Goal: Task Accomplishment & Management: Manage account settings

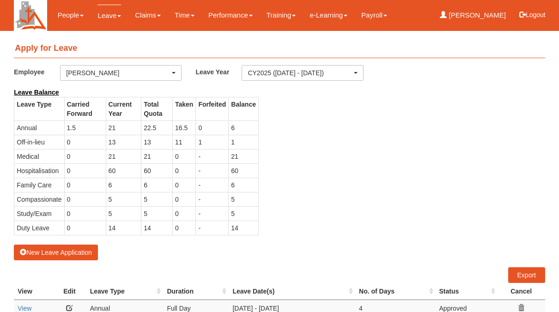
select select "50"
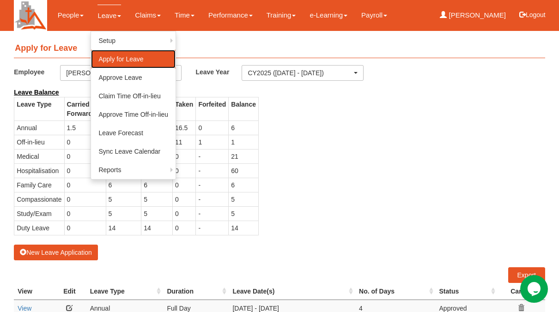
click at [127, 61] on link "Apply for Leave" at bounding box center [133, 59] width 85 height 18
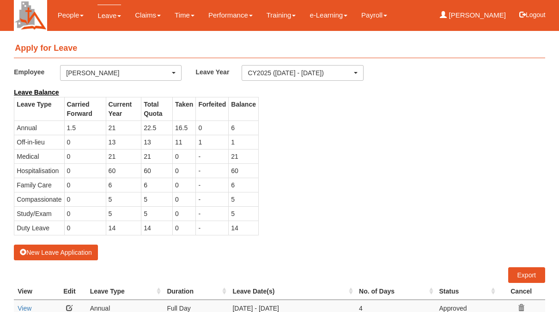
select select "50"
click at [41, 253] on button "New Leave Application" at bounding box center [56, 253] width 84 height 16
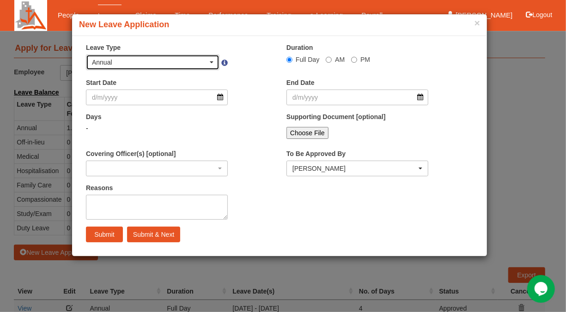
click at [212, 63] on span "button" at bounding box center [212, 62] width 4 height 2
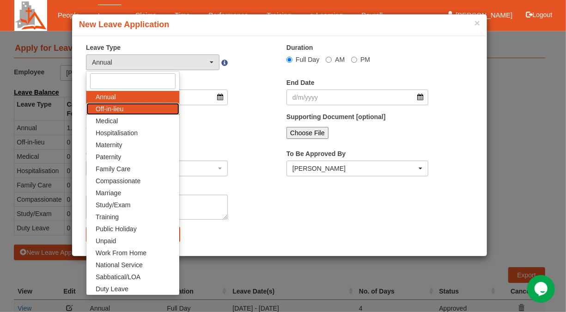
click at [113, 107] on span "Off-in-lieu" at bounding box center [110, 108] width 28 height 9
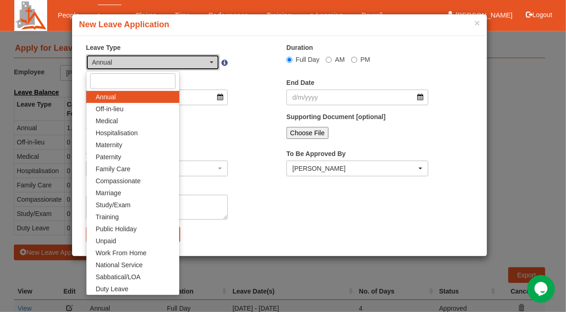
select select "3"
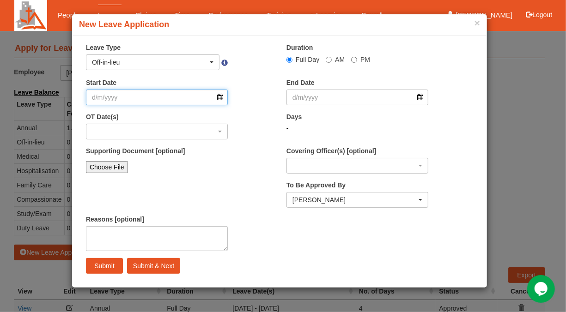
click at [117, 99] on input "Start Date" at bounding box center [157, 98] width 142 height 16
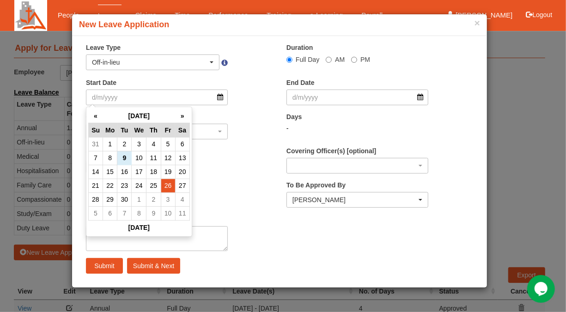
click at [168, 187] on td "26" at bounding box center [168, 186] width 14 height 14
type input "[DATE]"
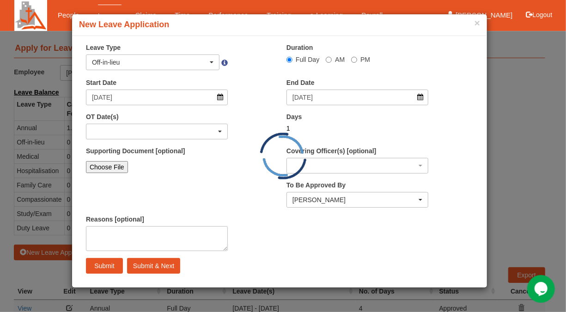
select select
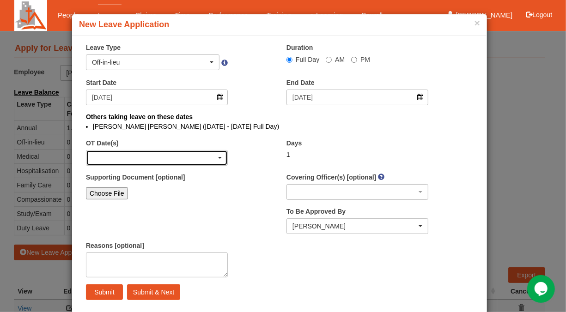
click at [214, 157] on div "button" at bounding box center [156, 158] width 141 height 15
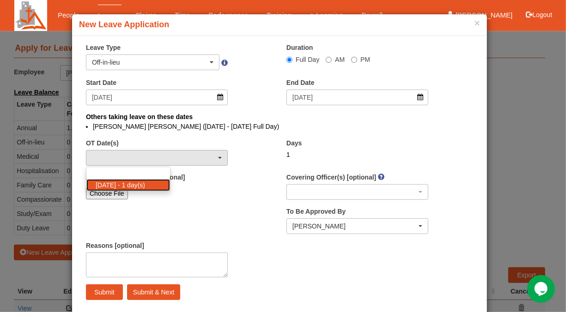
click at [113, 187] on span "7/9/2025 - 1 day(s)" at bounding box center [120, 185] width 49 height 9
select select "1102"
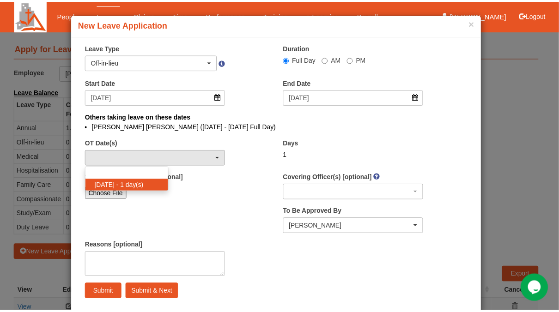
scroll to position [1, 0]
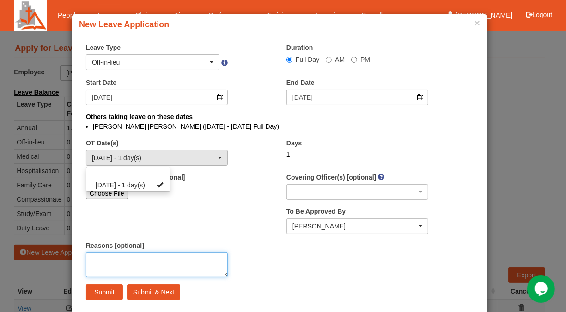
click at [110, 260] on textarea "Reasons [optional]" at bounding box center [157, 265] width 142 height 25
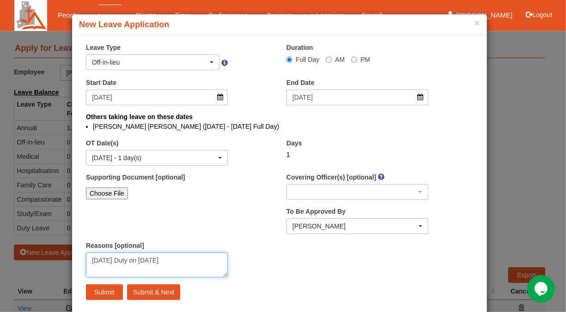
type textarea "Sunday Duty on 7 Sept 25"
click at [101, 292] on input "Submit" at bounding box center [104, 292] width 37 height 16
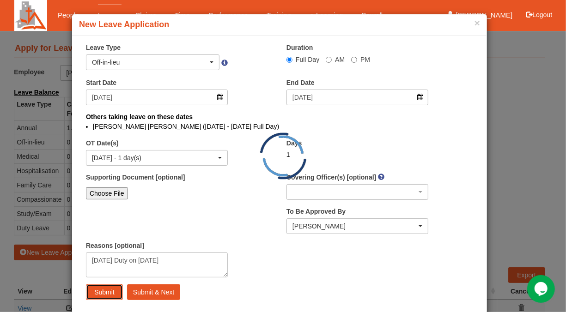
select select "1"
select select
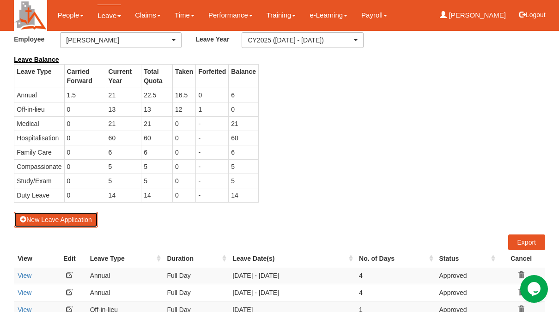
scroll to position [92, 0]
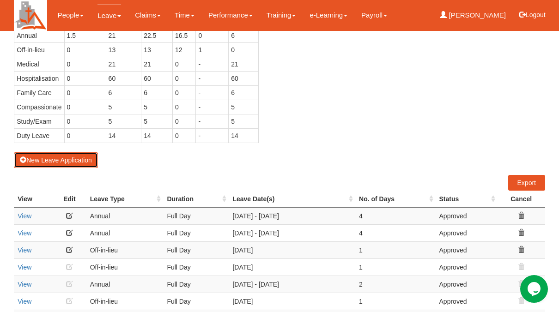
select select "50"
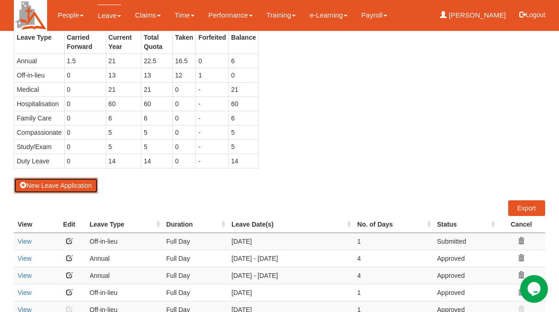
scroll to position [46, 0]
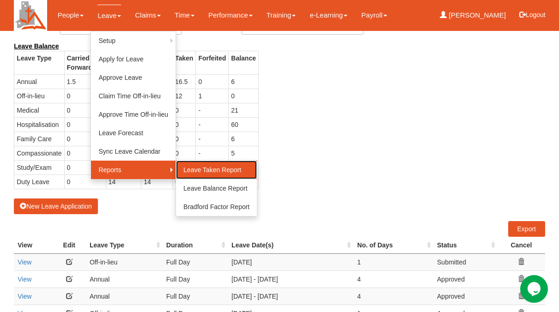
click at [222, 170] on link "Leave Taken Report" at bounding box center [216, 170] width 81 height 18
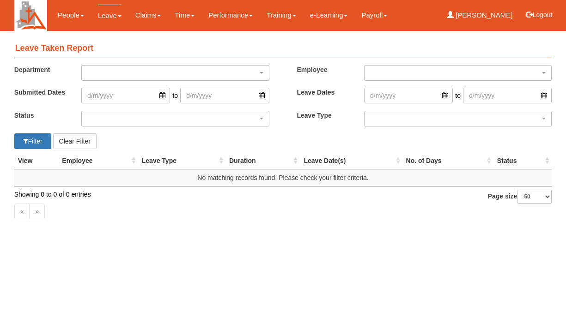
select select "50"
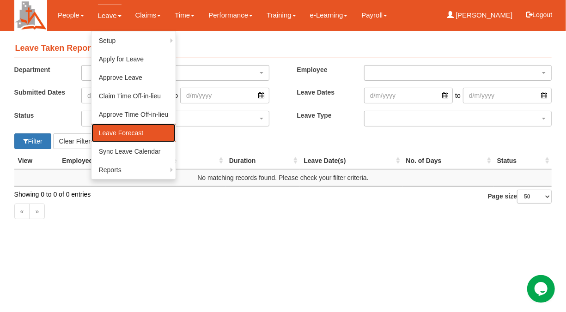
click at [124, 130] on link "Leave Forecast" at bounding box center [133, 133] width 85 height 18
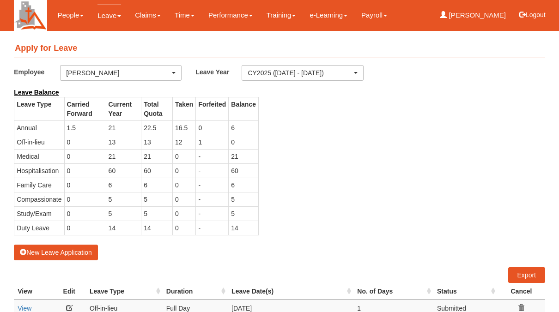
select select "50"
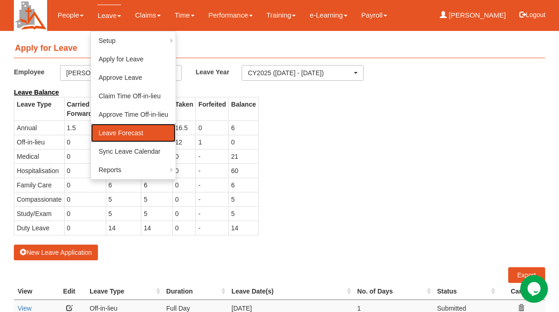
click at [107, 134] on link "Leave Forecast" at bounding box center [133, 133] width 85 height 18
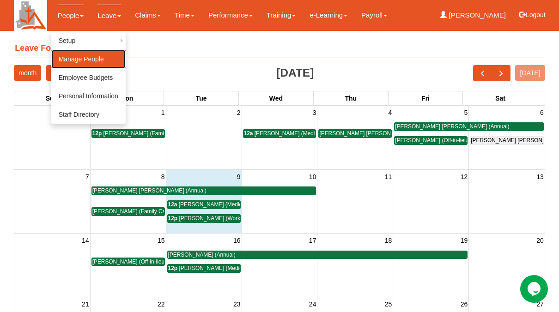
click at [81, 58] on link "Manage People" at bounding box center [88, 59] width 74 height 18
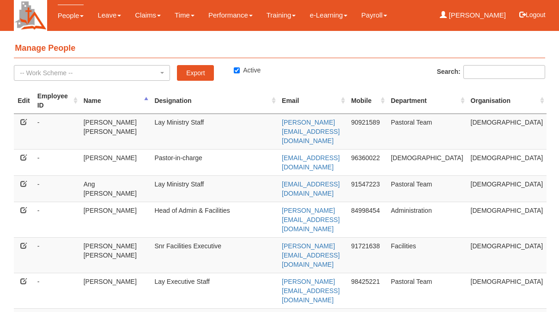
select select "50"
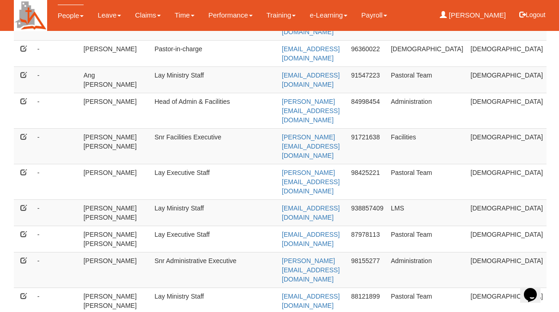
scroll to position [108, 0]
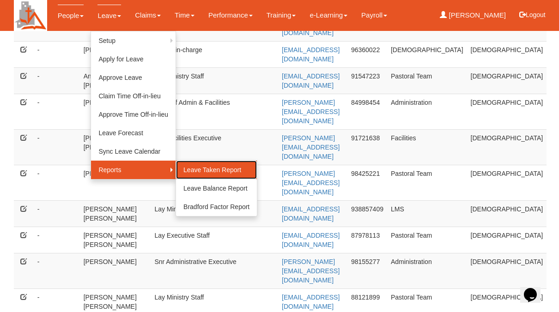
click at [196, 175] on link "Leave Taken Report" at bounding box center [216, 170] width 81 height 18
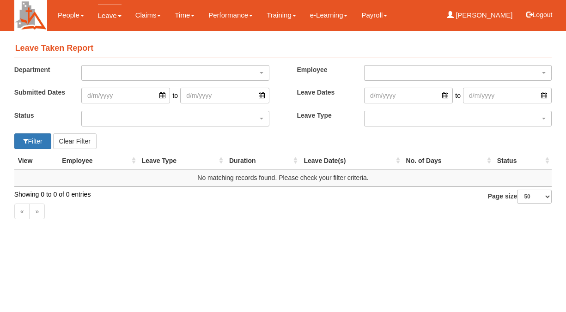
select select "50"
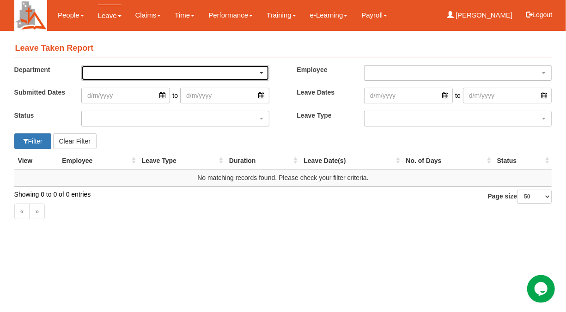
click at [260, 73] on span "button" at bounding box center [262, 73] width 4 height 2
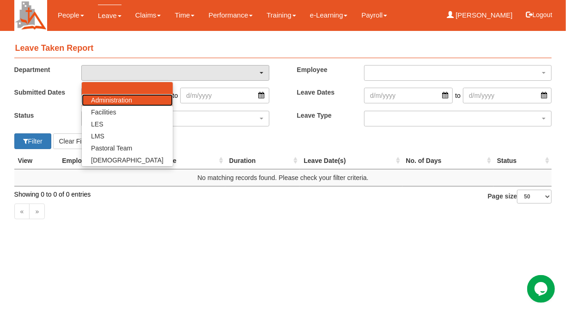
click at [120, 97] on span "Administration" at bounding box center [111, 100] width 41 height 9
select select "60"
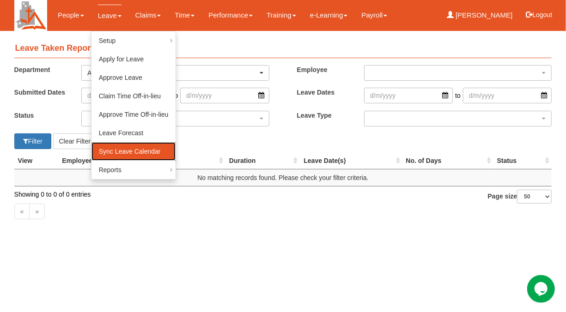
click at [121, 151] on link "Sync Leave Calendar" at bounding box center [133, 151] width 85 height 18
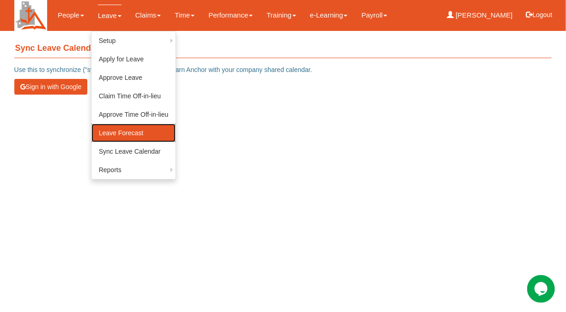
click at [119, 133] on link "Leave Forecast" at bounding box center [133, 133] width 85 height 18
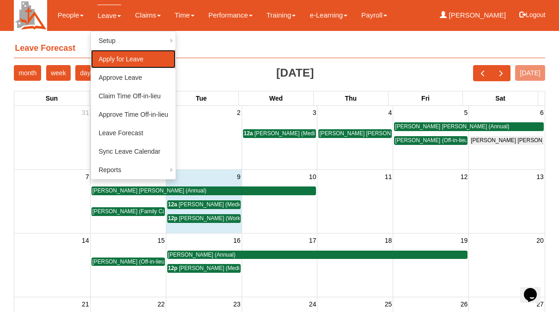
click at [114, 58] on link "Apply for Leave" at bounding box center [133, 59] width 85 height 18
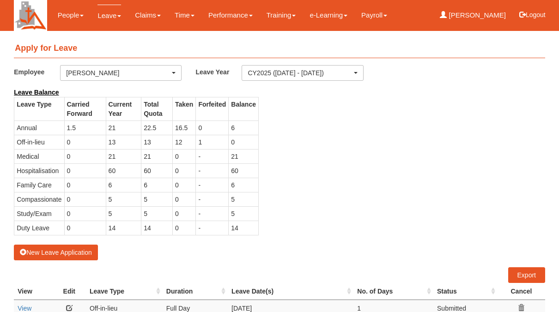
select select "50"
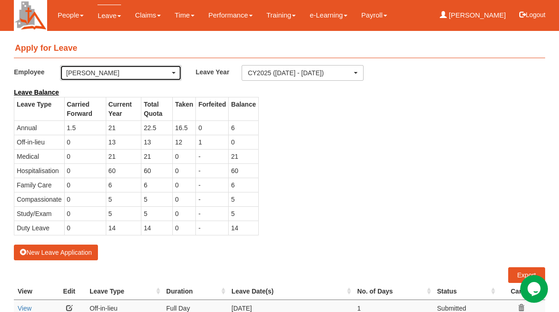
click at [174, 74] on div "[PERSON_NAME]" at bounding box center [120, 72] width 109 height 9
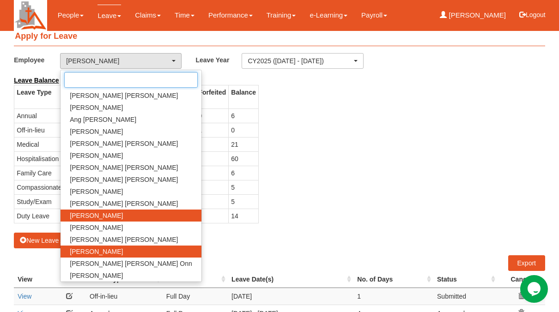
scroll to position [46, 0]
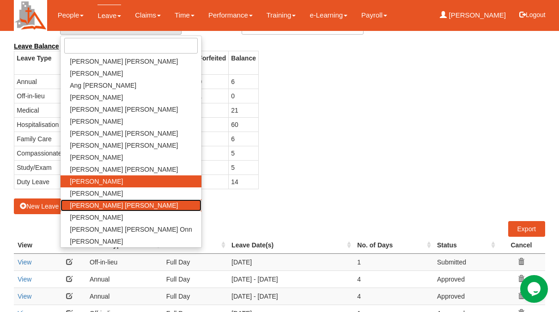
click at [103, 205] on span "[PERSON_NAME] [PERSON_NAME]" at bounding box center [124, 205] width 108 height 9
select select "c4f0c6fa-9d86-4a46-b1e9-d948dc1e8116"
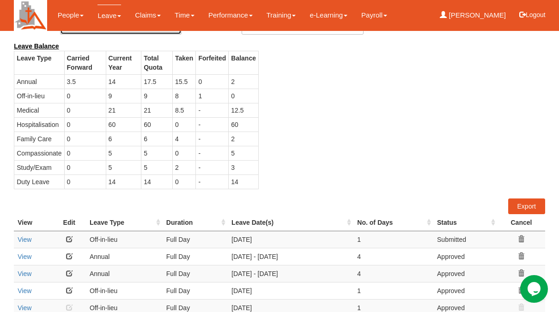
select select "50"
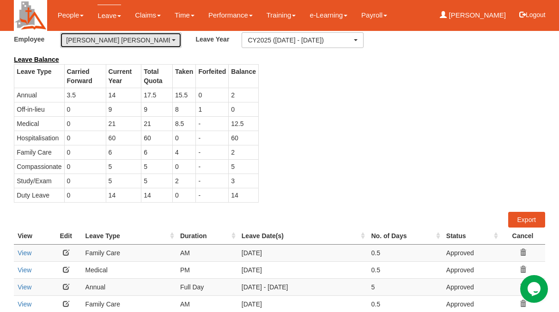
scroll to position [0, 0]
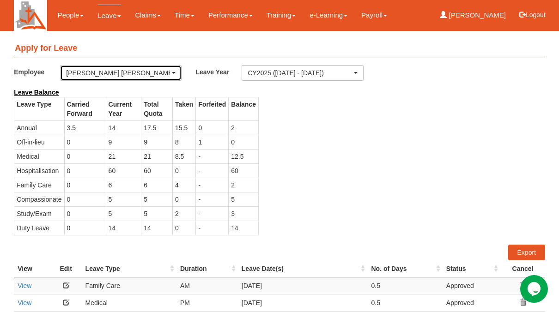
click at [176, 72] on div "[PERSON_NAME] [PERSON_NAME]" at bounding box center [120, 73] width 121 height 15
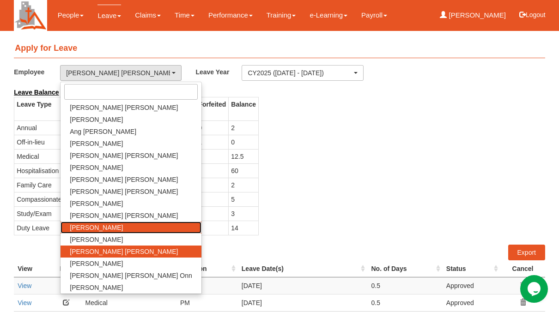
click at [72, 227] on span "[PERSON_NAME]" at bounding box center [96, 227] width 53 height 9
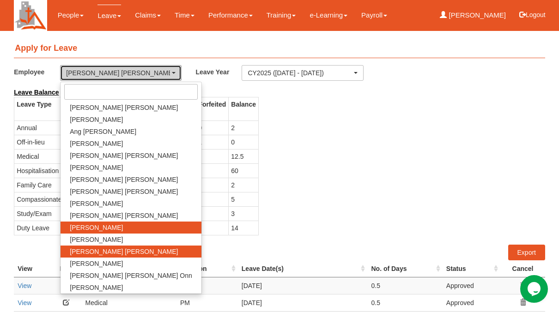
select select "fd1d6c2e-6468-4476-893b-c728d98a4cf2"
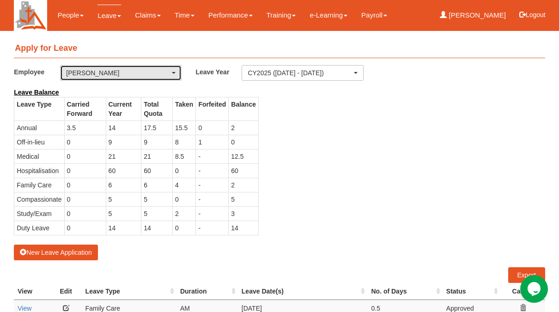
select select "50"
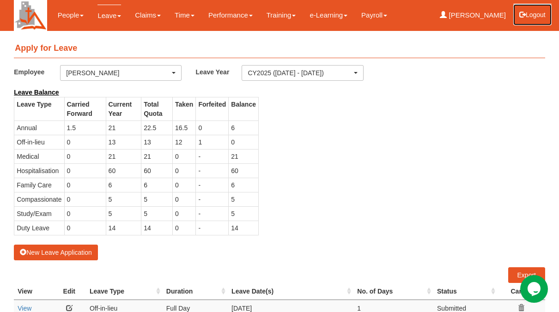
click at [528, 17] on button "Logout" at bounding box center [532, 15] width 39 height 22
